Goal: Navigation & Orientation: Understand site structure

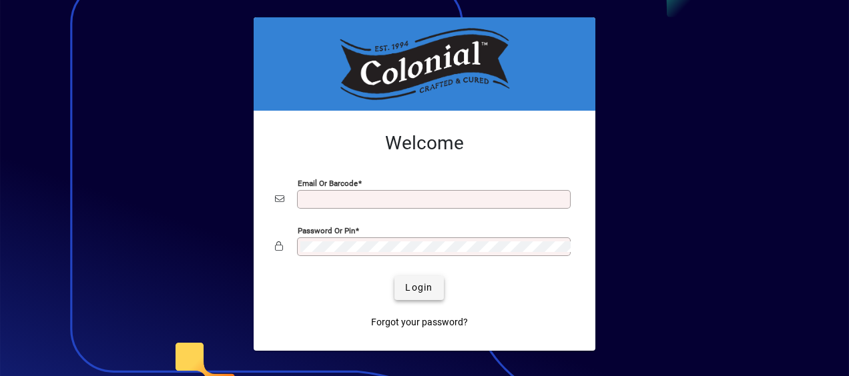
type input "**********"
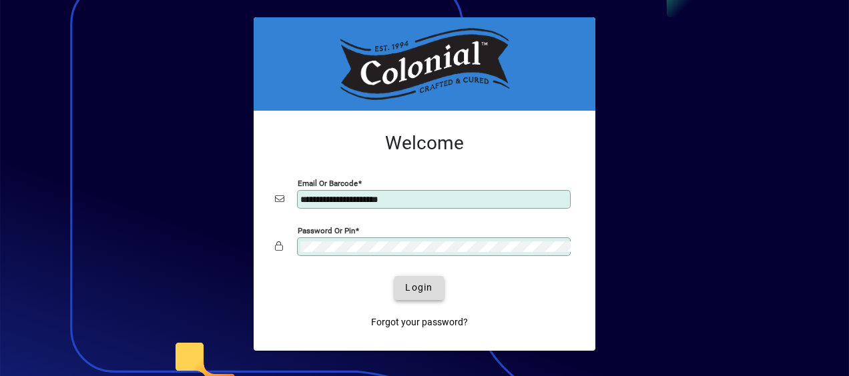
click at [412, 292] on span "Login" at bounding box center [418, 288] width 27 height 14
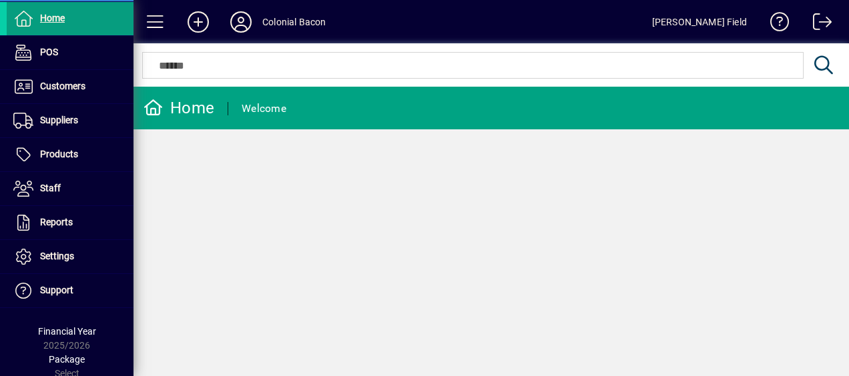
scroll to position [47, 0]
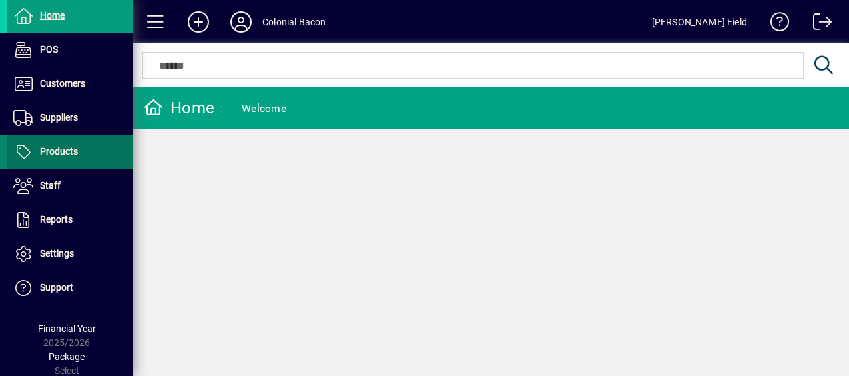
click at [77, 153] on span "Products" at bounding box center [42, 152] width 71 height 16
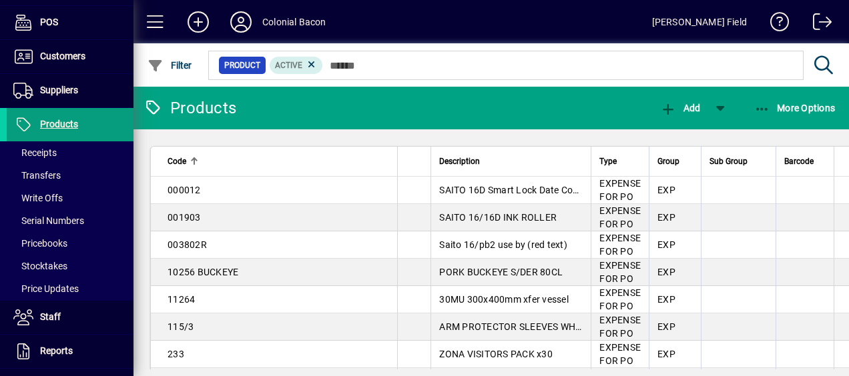
scroll to position [73, 0]
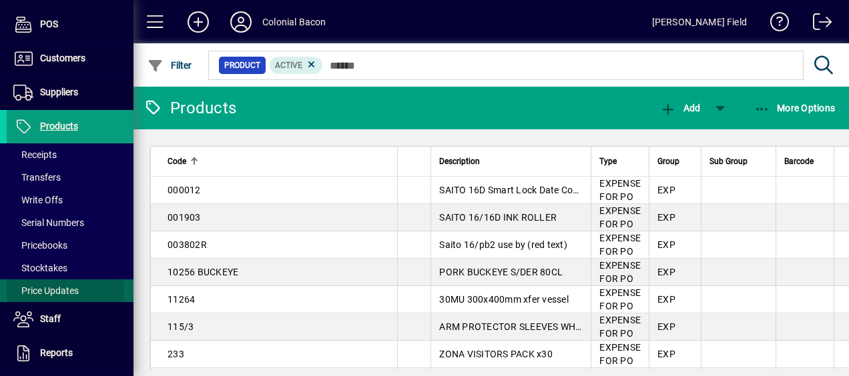
click at [53, 291] on span "Price Updates" at bounding box center [45, 291] width 65 height 11
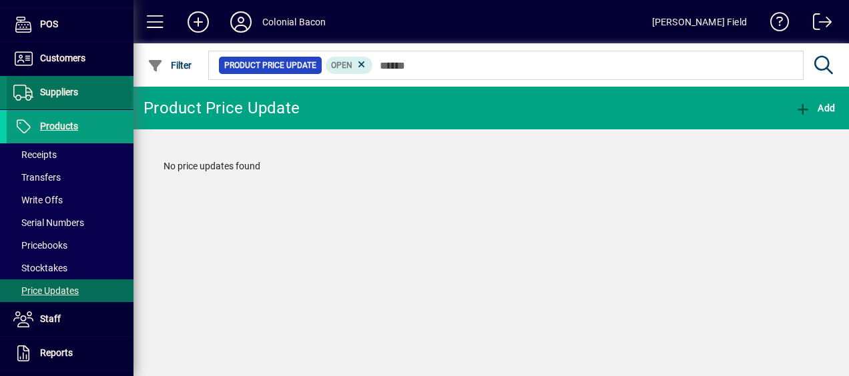
click at [68, 94] on span "Suppliers" at bounding box center [59, 92] width 38 height 11
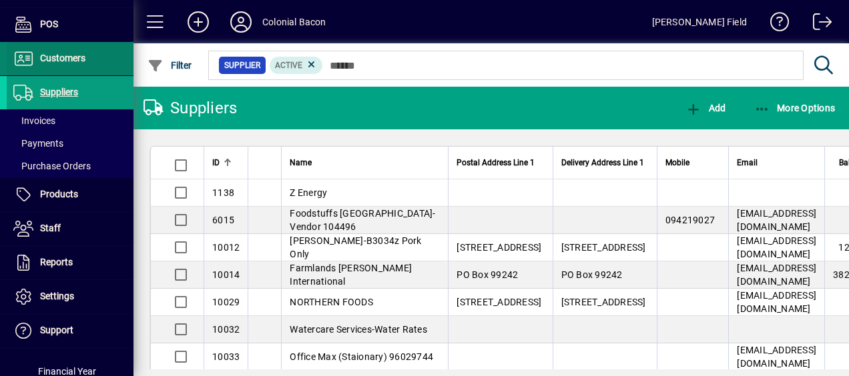
click at [61, 63] on span "Customers" at bounding box center [46, 59] width 79 height 16
